Goal: Transaction & Acquisition: Purchase product/service

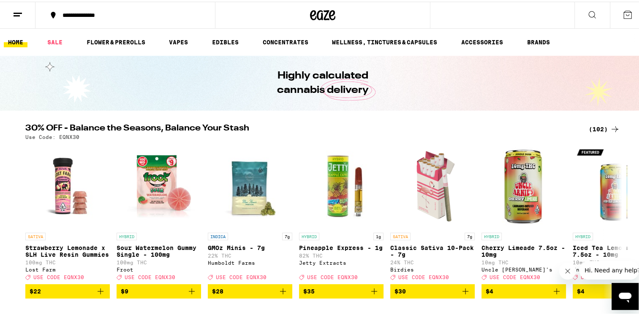
click at [622, 18] on button at bounding box center [627, 13] width 35 height 26
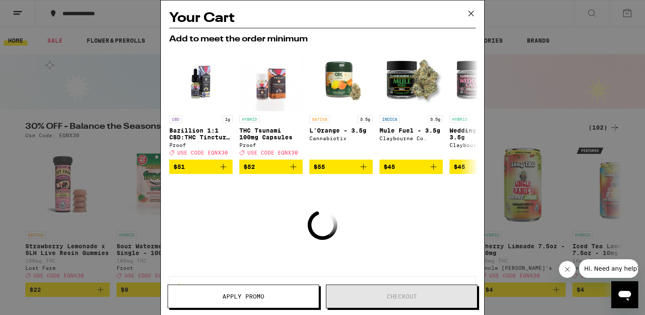
click at [472, 15] on icon at bounding box center [471, 13] width 13 height 13
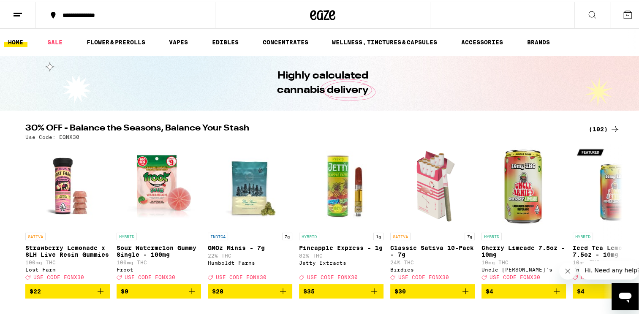
click at [588, 17] on icon at bounding box center [592, 13] width 10 height 10
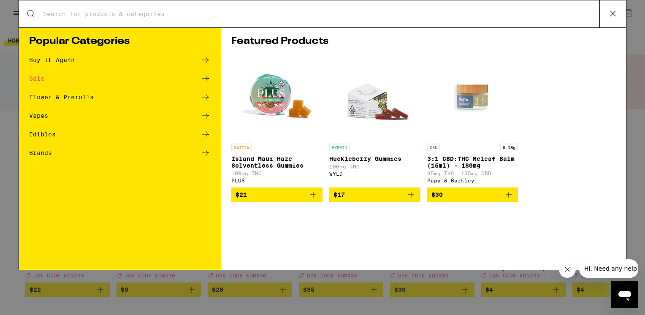
click at [454, 16] on input "Search for Products" at bounding box center [321, 14] width 557 height 8
click at [613, 17] on icon at bounding box center [613, 13] width 13 height 13
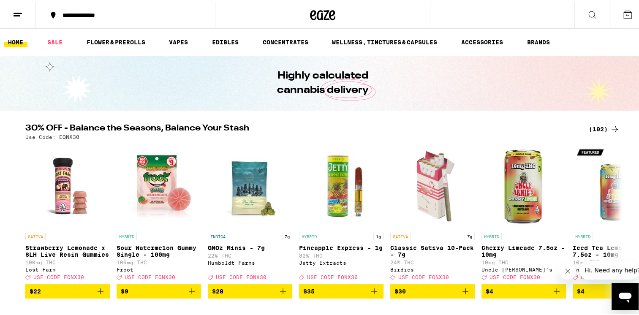
click at [108, 15] on div "**********" at bounding box center [129, 14] width 143 height 6
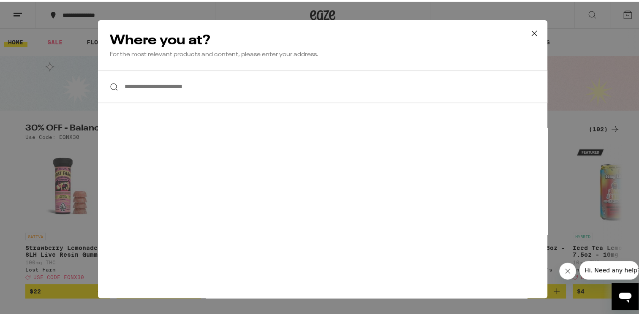
click at [183, 88] on input "**********" at bounding box center [322, 85] width 449 height 33
click at [539, 33] on button at bounding box center [534, 32] width 26 height 27
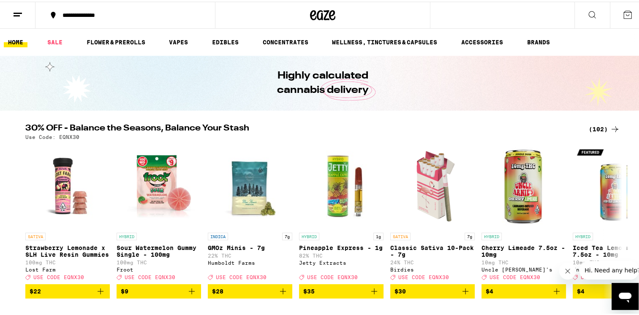
click at [121, 15] on div "**********" at bounding box center [129, 14] width 143 height 6
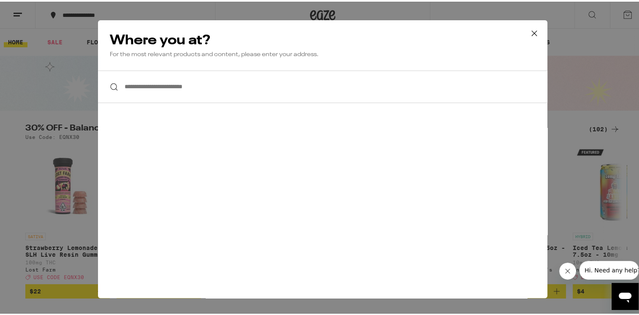
click at [536, 42] on button at bounding box center [534, 32] width 26 height 27
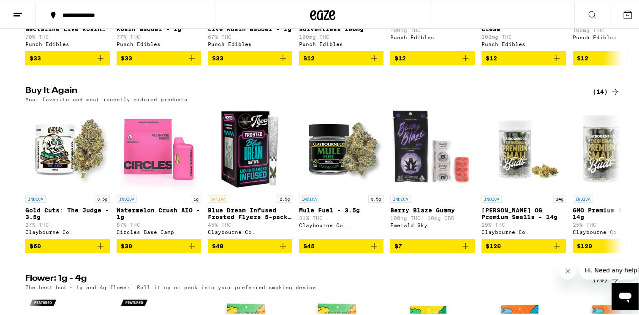
scroll to position [610, 0]
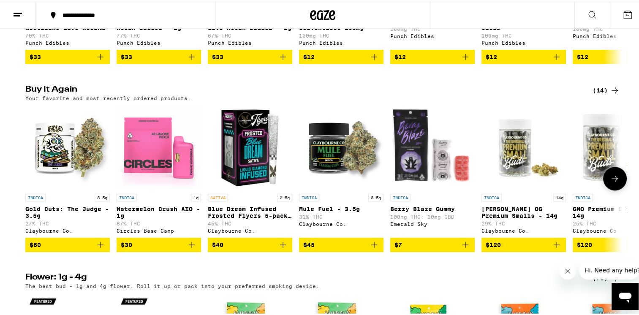
click at [105, 250] on button "$60" at bounding box center [67, 243] width 84 height 14
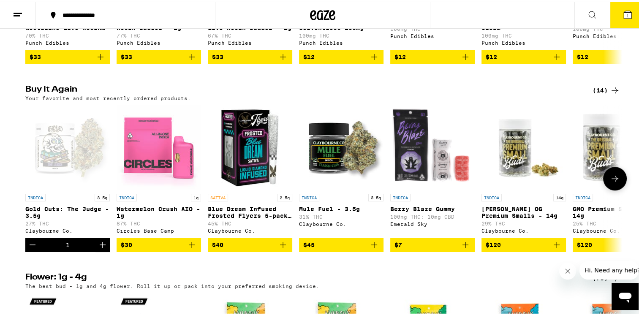
click at [106, 250] on button "Increment" at bounding box center [102, 243] width 14 height 14
click at [101, 248] on icon "Increment" at bounding box center [103, 243] width 10 height 10
click at [100, 250] on button "Increment" at bounding box center [102, 243] width 14 height 14
click at [101, 248] on icon "Increment" at bounding box center [103, 243] width 10 height 10
click at [98, 250] on button "Increment" at bounding box center [102, 243] width 14 height 14
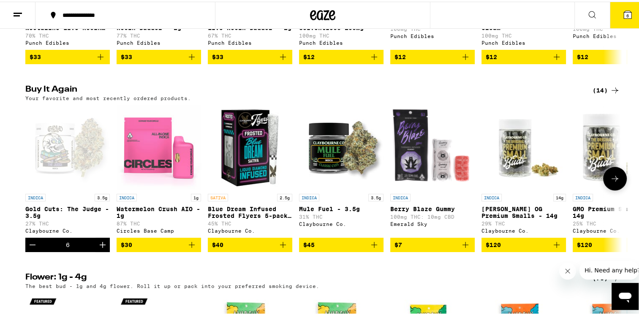
click at [99, 250] on button "Increment" at bounding box center [102, 243] width 14 height 14
click at [99, 248] on icon "Increment" at bounding box center [103, 243] width 10 height 10
click at [103, 250] on button "Increment" at bounding box center [102, 243] width 14 height 14
click at [100, 250] on button "Increment" at bounding box center [102, 243] width 14 height 14
click at [31, 248] on icon "Decrement" at bounding box center [32, 243] width 10 height 10
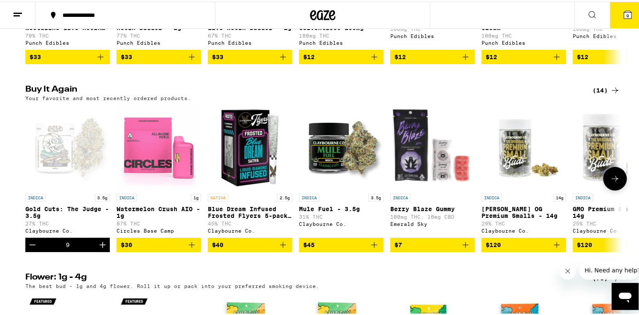
click at [27, 248] on icon "Decrement" at bounding box center [32, 243] width 10 height 10
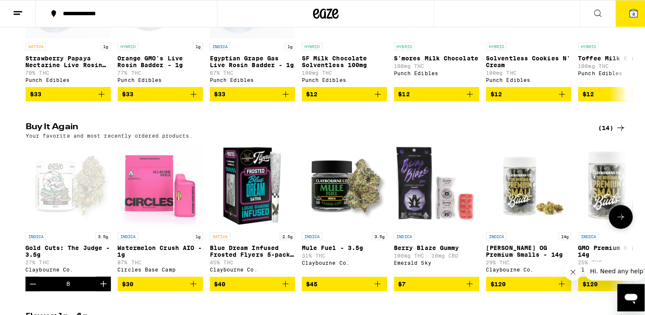
scroll to position [572, 0]
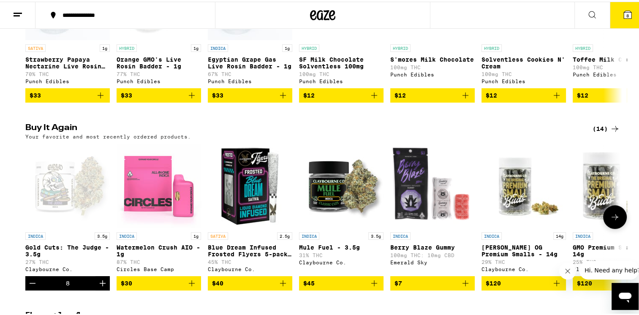
click at [627, 19] on button "8" at bounding box center [627, 13] width 35 height 26
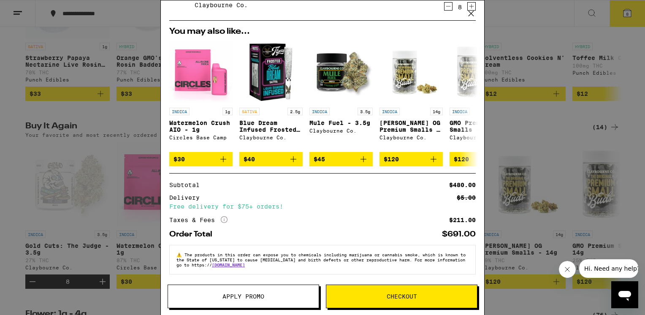
scroll to position [43, 0]
click at [389, 299] on span "Checkout" at bounding box center [402, 296] width 30 height 6
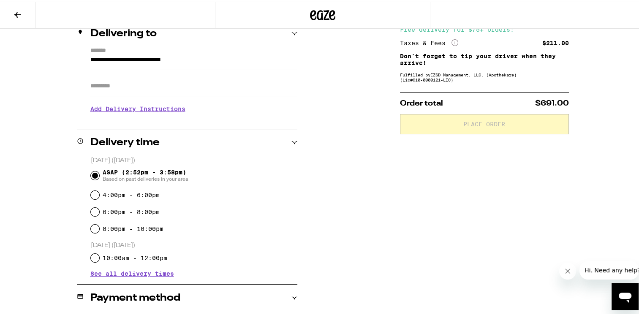
scroll to position [108, 0]
click at [104, 194] on label "4:00pm - 6:00pm" at bounding box center [131, 193] width 57 height 7
click at [99, 194] on input "4:00pm - 6:00pm" at bounding box center [95, 193] width 8 height 8
radio input "true"
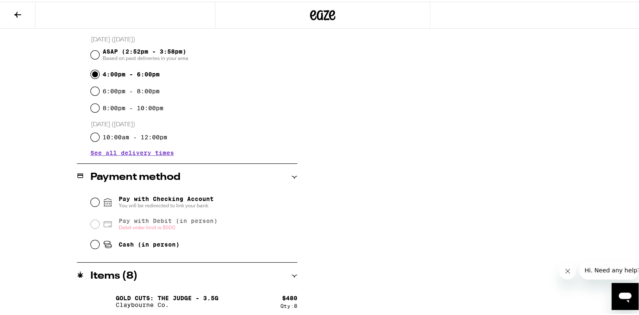
scroll to position [231, 0]
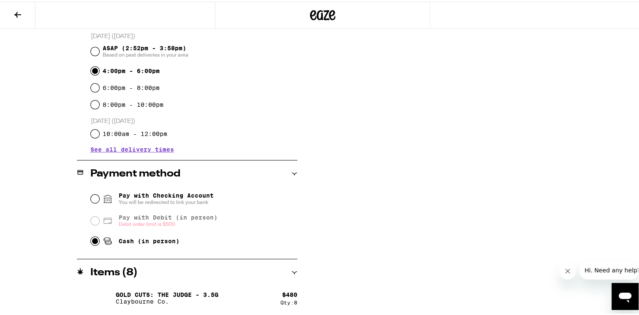
click at [94, 243] on input "Cash (in person)" at bounding box center [95, 239] width 8 height 8
radio input "true"
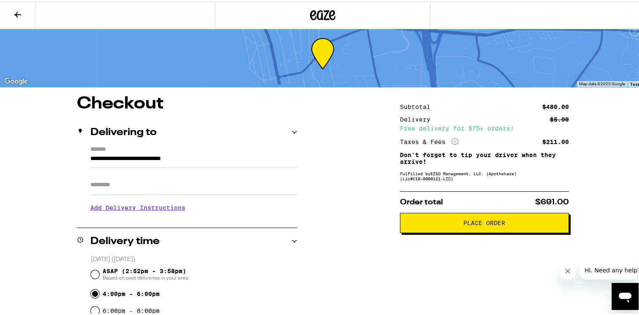
scroll to position [7, 0]
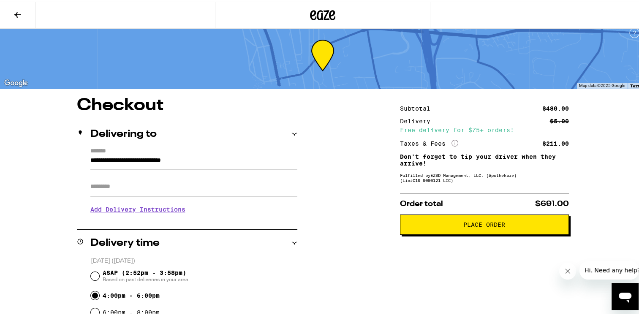
click at [491, 223] on span "Place Order" at bounding box center [484, 223] width 42 height 6
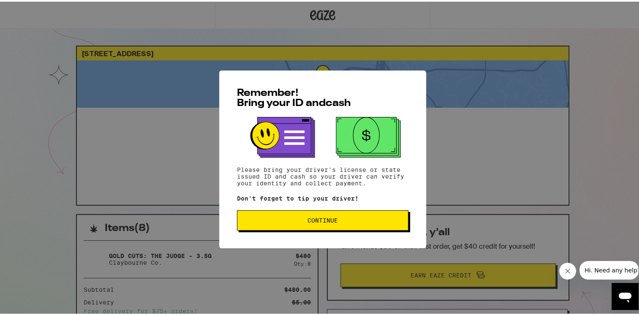
click at [314, 222] on span "Continue" at bounding box center [322, 219] width 30 height 6
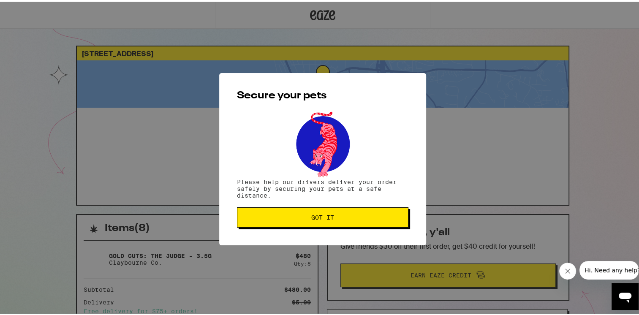
click at [340, 216] on span "Got it" at bounding box center [322, 216] width 157 height 6
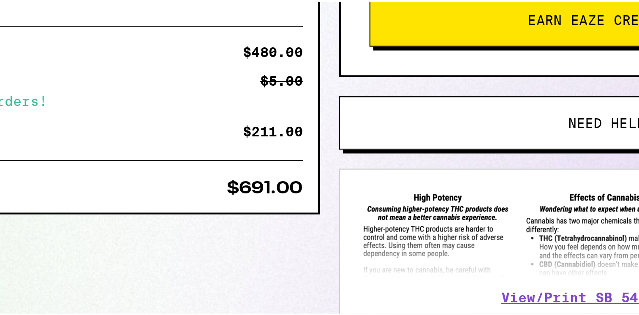
scroll to position [145, 0]
